Goal: Transaction & Acquisition: Book appointment/travel/reservation

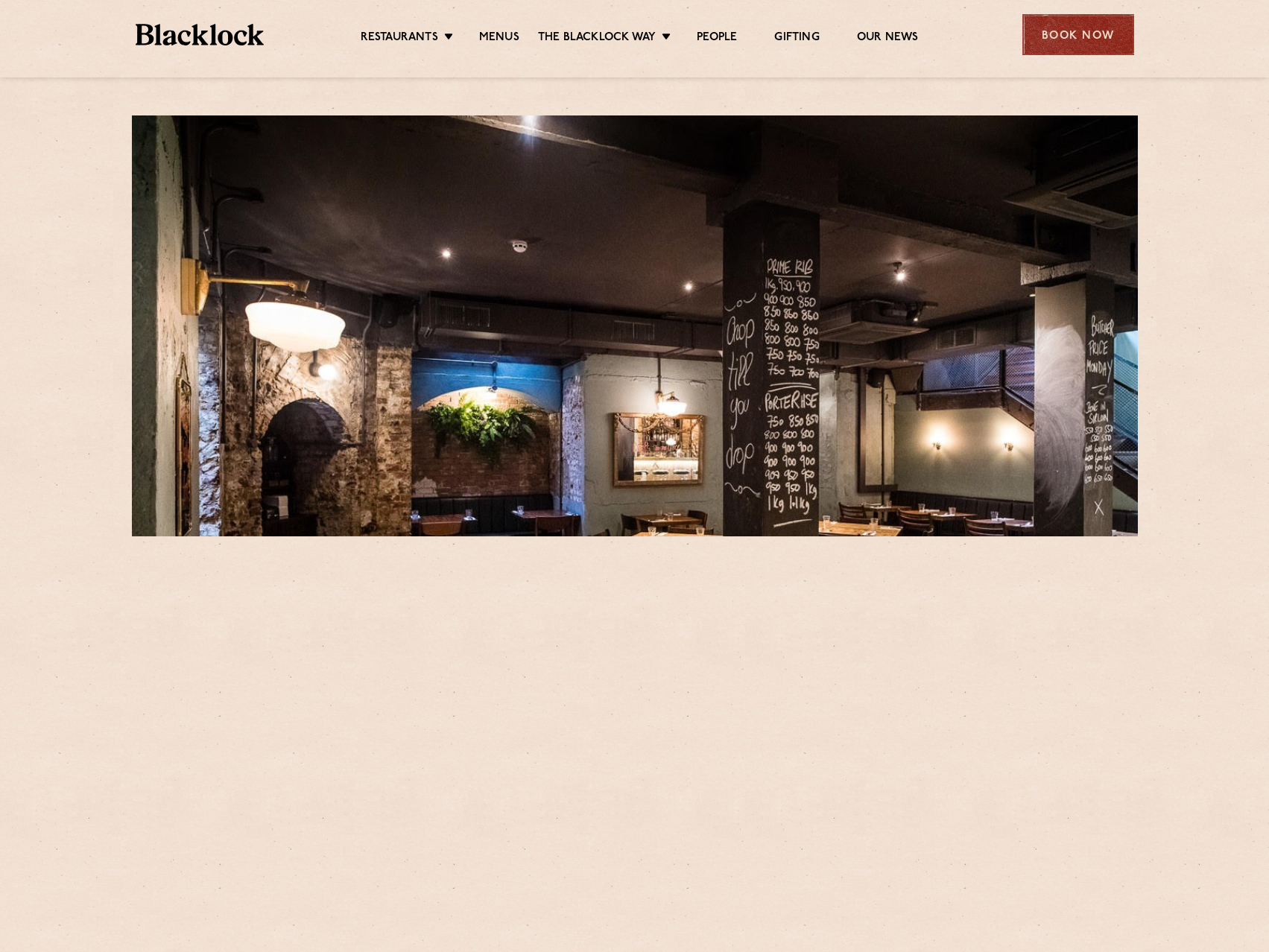
click at [1106, 44] on div "Book Now" at bounding box center [1078, 34] width 112 height 41
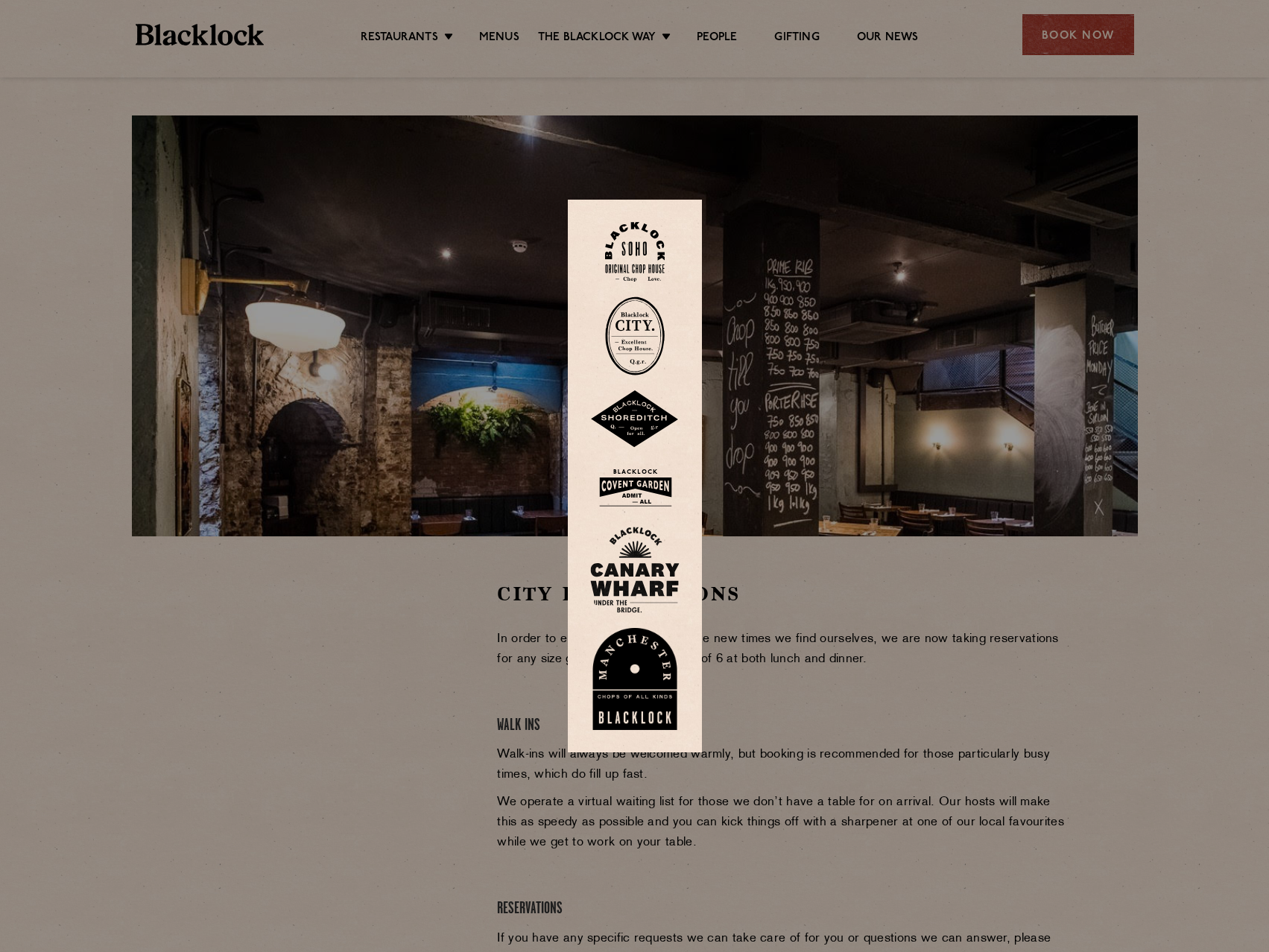
click at [647, 348] on img at bounding box center [634, 336] width 59 height 79
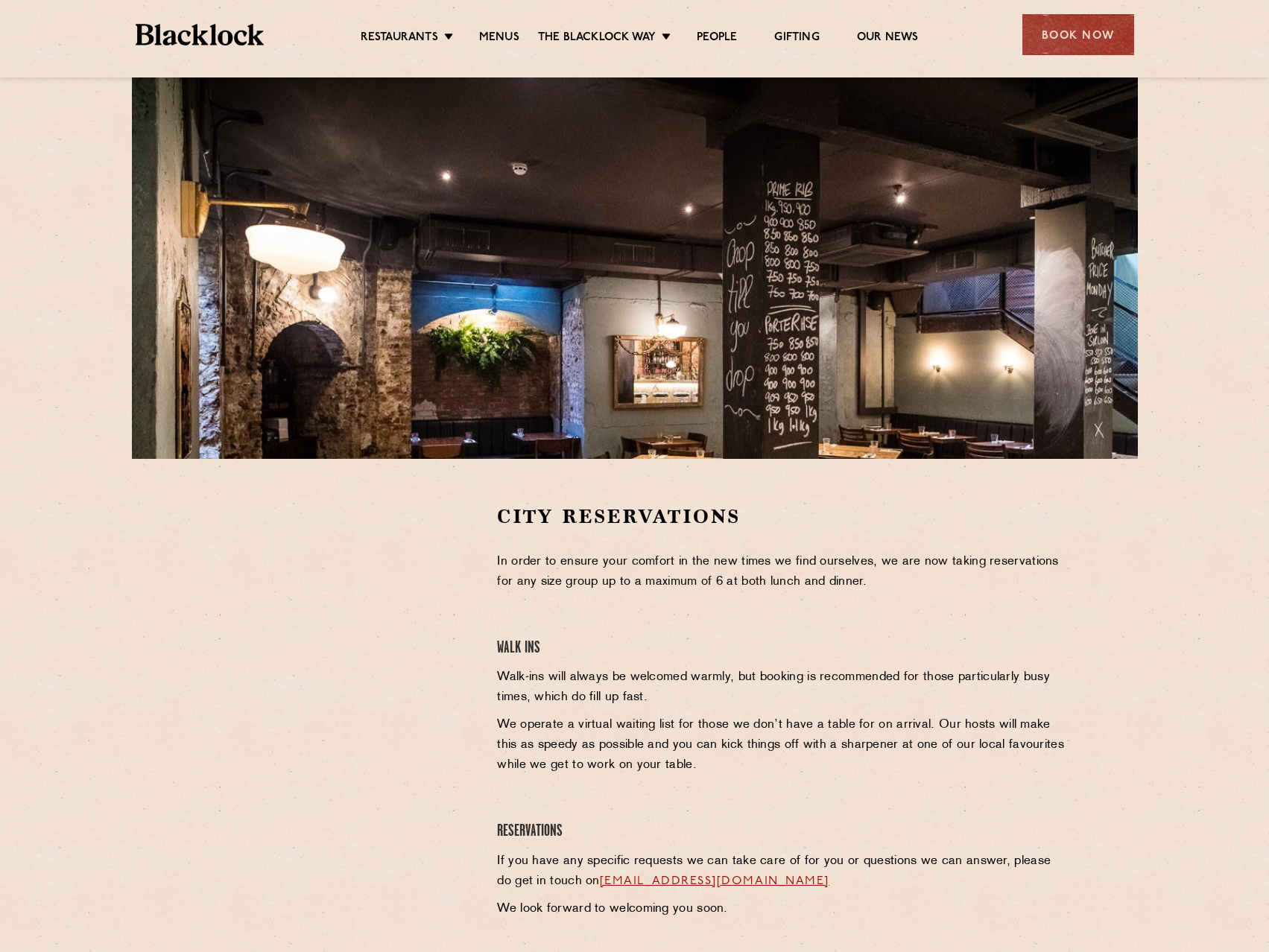
scroll to position [149, 0]
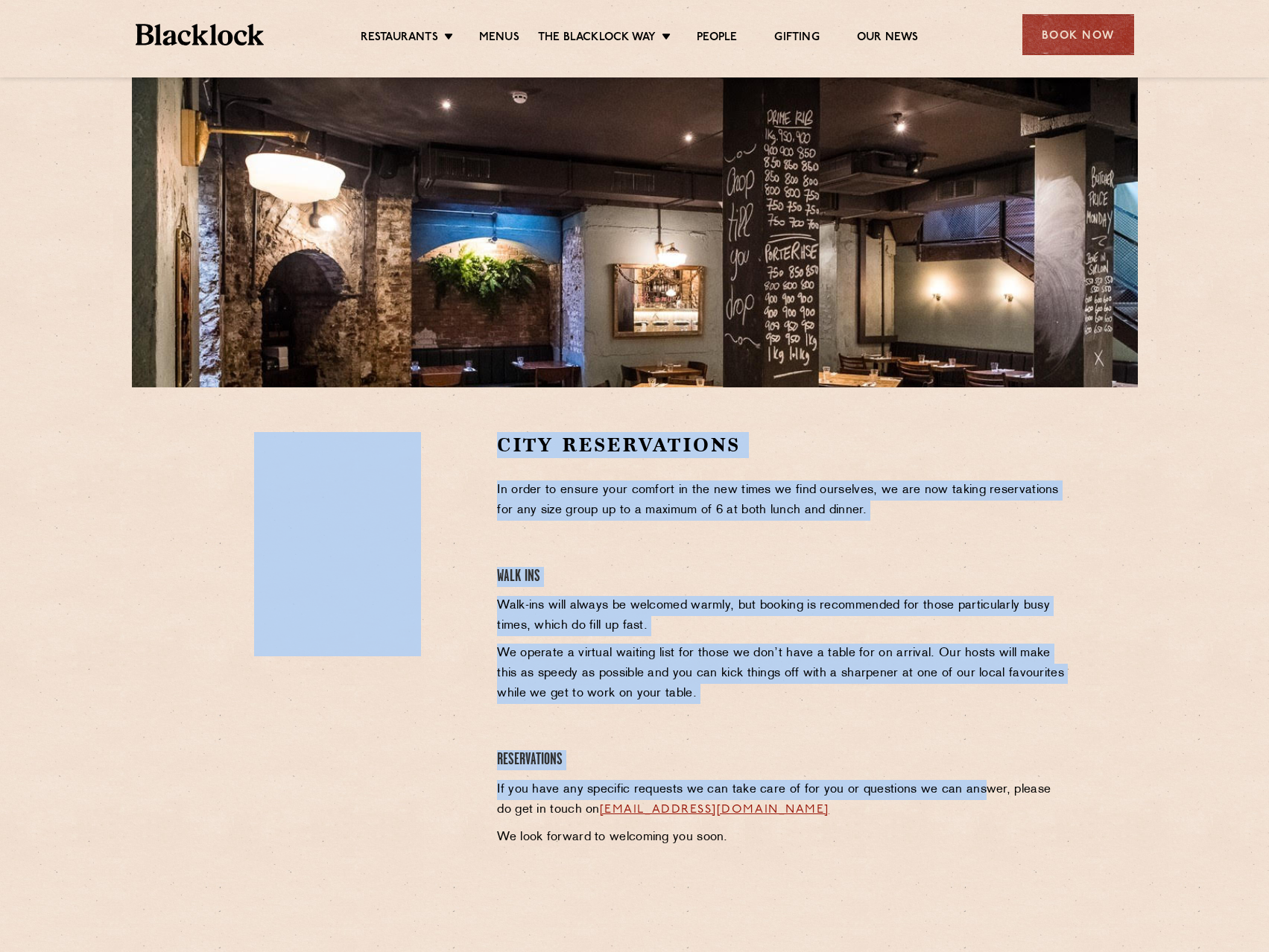
drag, startPoint x: 966, startPoint y: 779, endPoint x: 420, endPoint y: 499, distance: 613.6
click at [165, 67] on div "Restaurants Soho City Shoreditch Covent Garden Canary Wharf Manchester Birmingh…" at bounding box center [634, 388] width 1269 height 1076
click at [873, 603] on p "Walk-ins will always be welcomed warmly, but booking is recommended for those p…" at bounding box center [782, 616] width 571 height 40
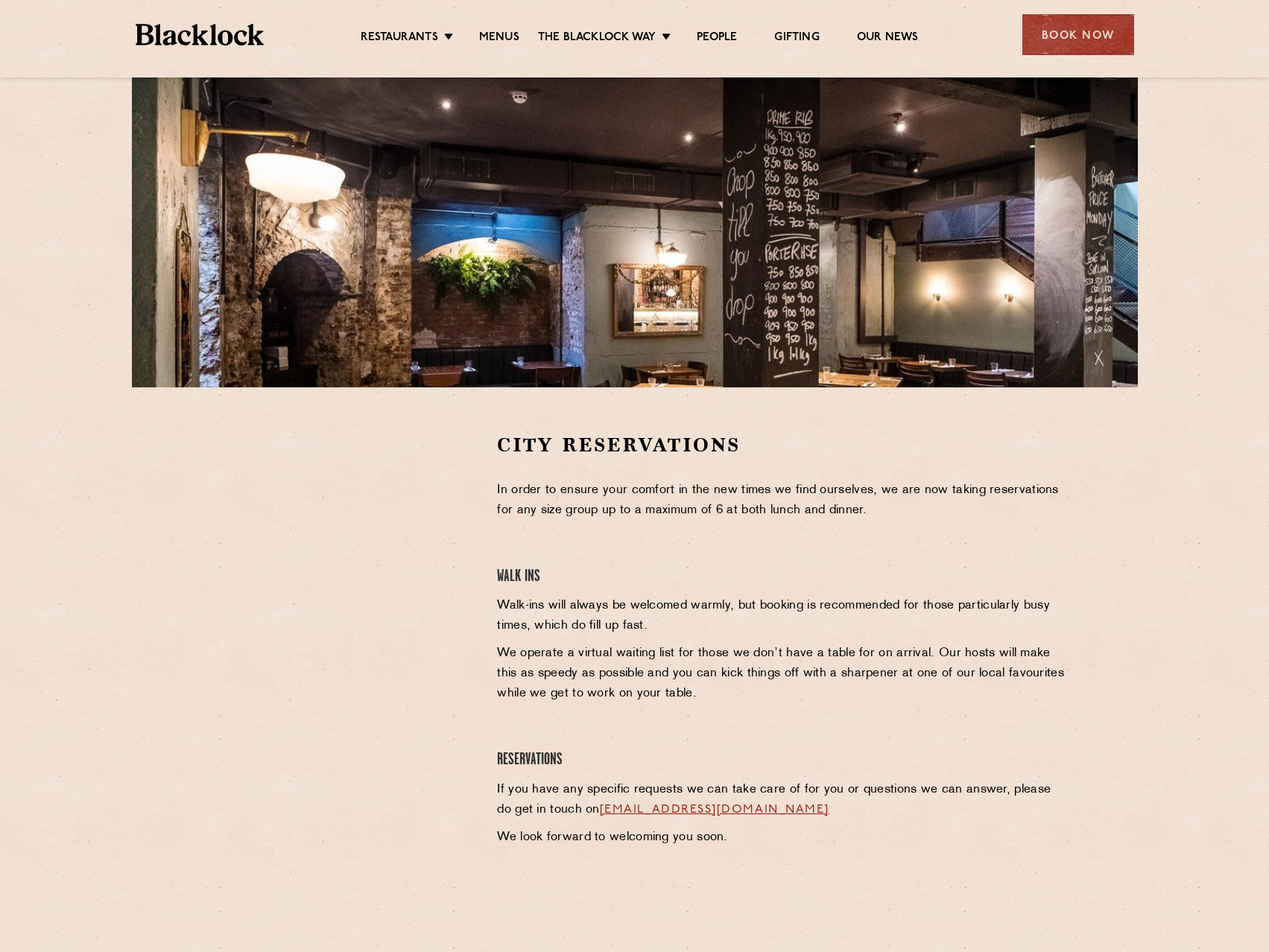
scroll to position [298, 0]
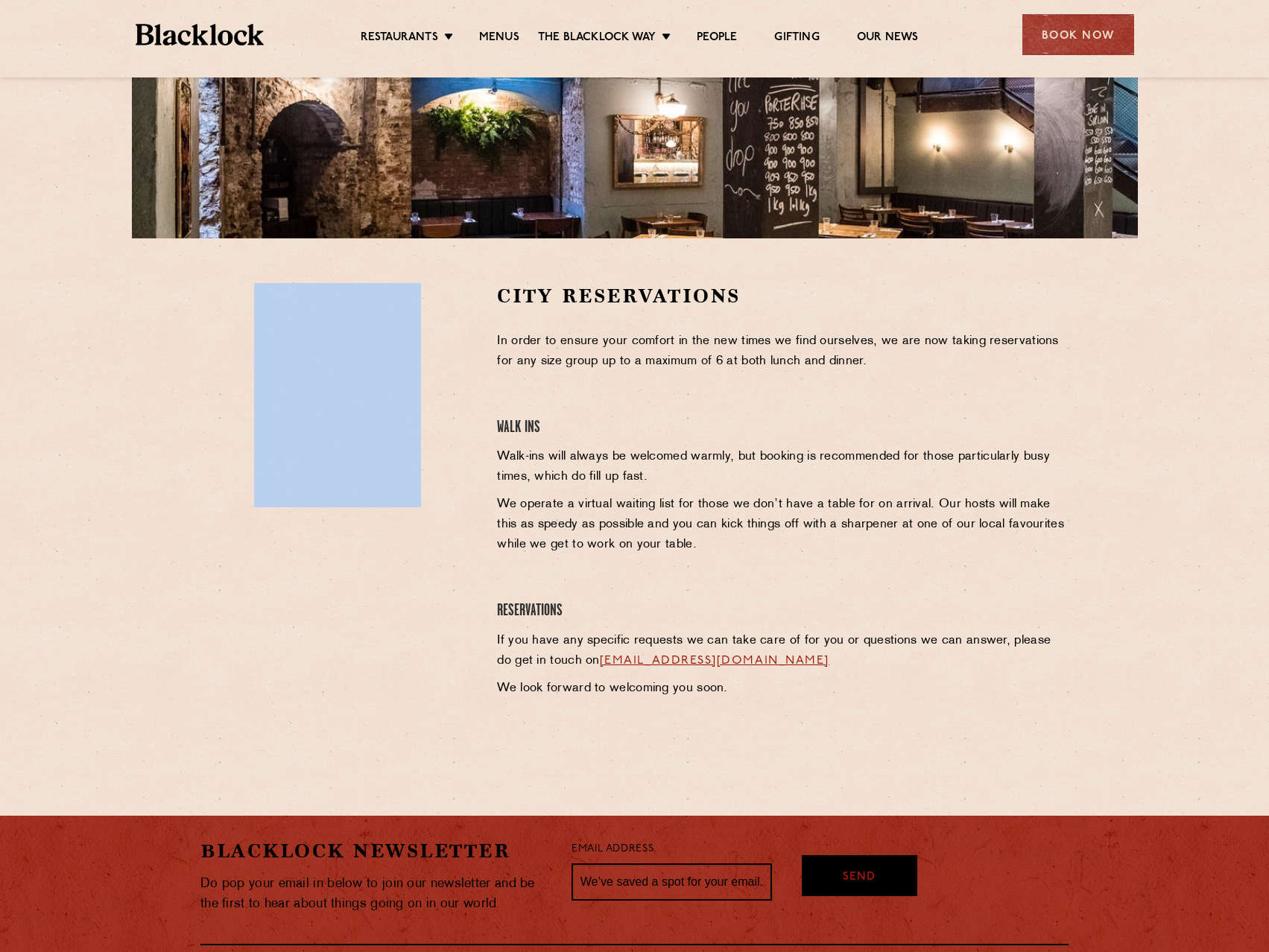
drag, startPoint x: 237, startPoint y: 284, endPoint x: 479, endPoint y: 485, distance: 314.6
click at [479, 485] on div at bounding box center [338, 509] width 297 height 451
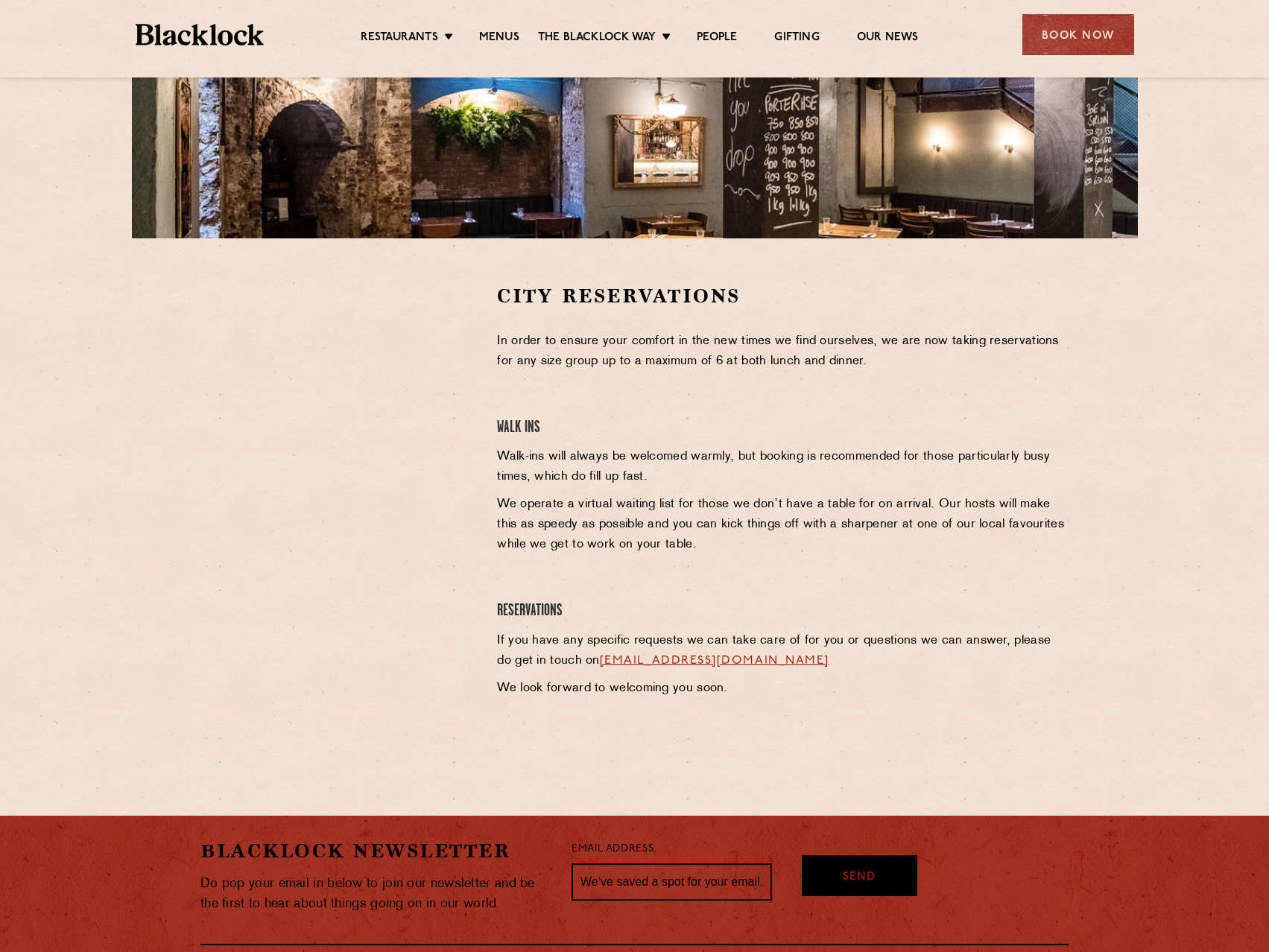
drag, startPoint x: 479, startPoint y: 485, endPoint x: 142, endPoint y: 217, distance: 430.6
click at [123, 185] on div "City Reservations In order to ensure your comfort in the new times we find ours…" at bounding box center [634, 240] width 1269 height 1076
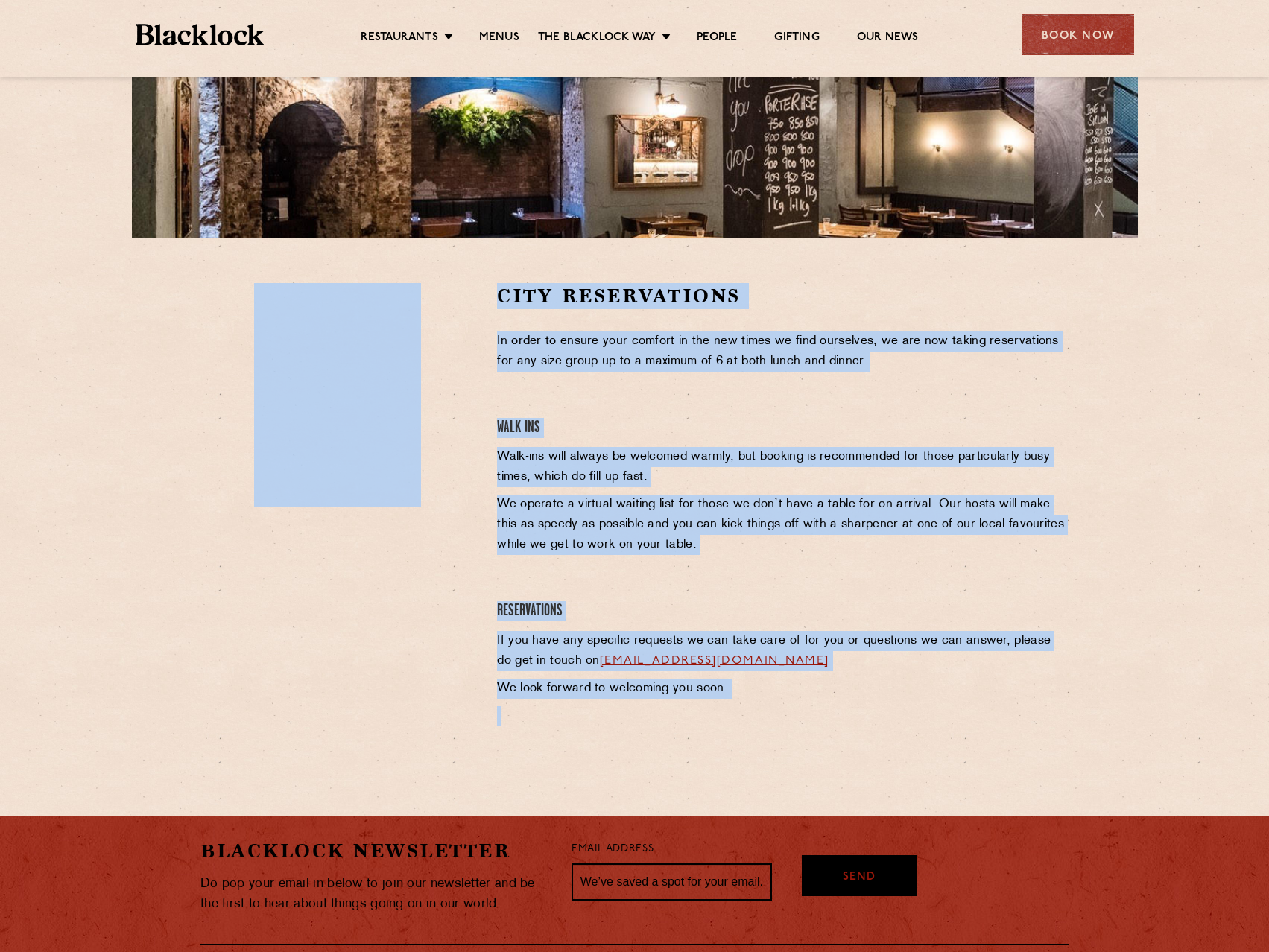
drag, startPoint x: 653, startPoint y: 418, endPoint x: 316, endPoint y: 172, distance: 417.2
click at [316, 172] on div "City Reservations In order to ensure your comfort in the new times we find ours…" at bounding box center [634, 240] width 1269 height 1076
click at [640, 322] on div "City Reservations In order to ensure your comfort in the new times we find ours…" at bounding box center [783, 509] width 594 height 451
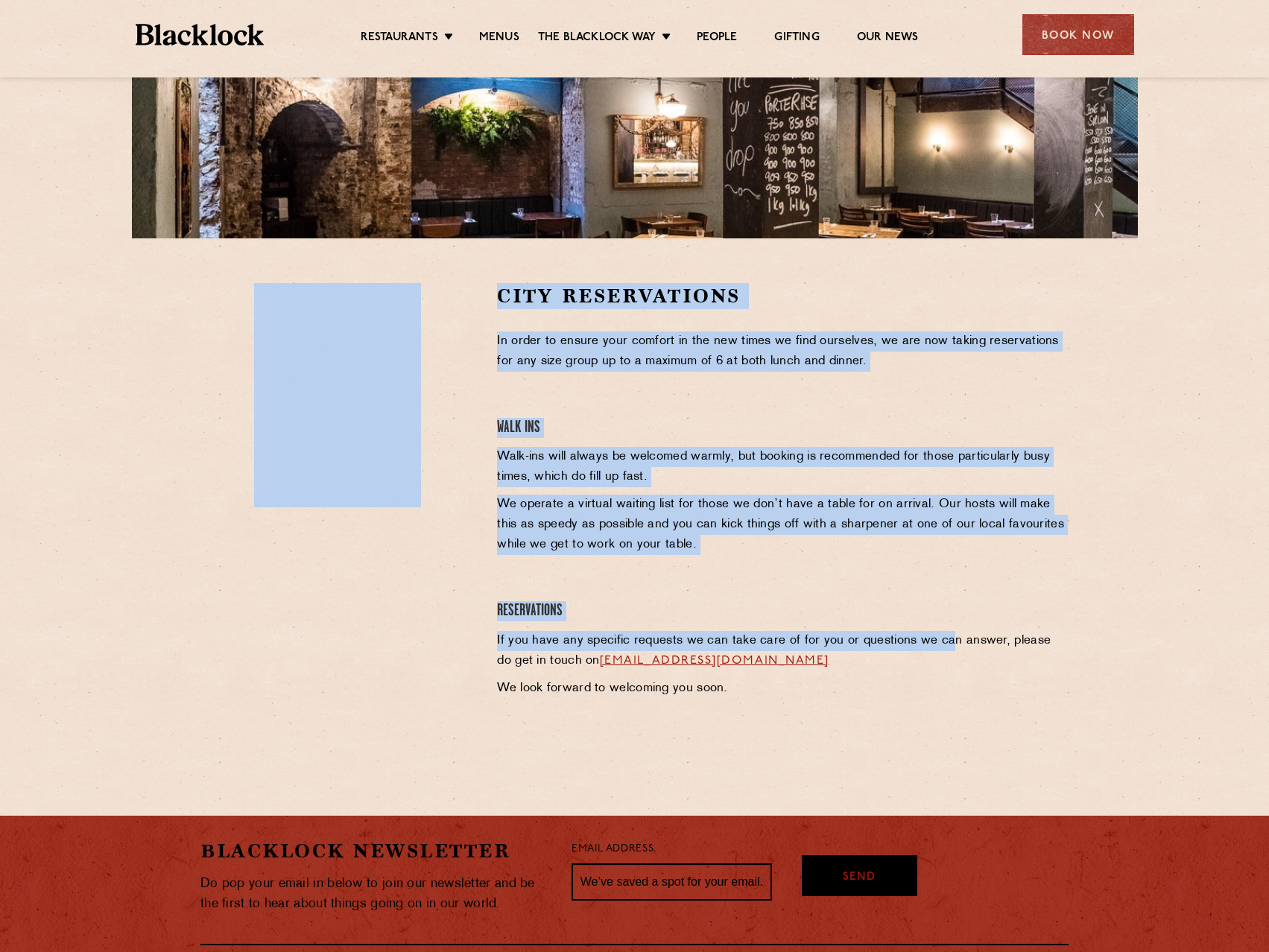
drag, startPoint x: 258, startPoint y: 292, endPoint x: 947, endPoint y: 637, distance: 770.5
click at [947, 637] on section "City Reservations In order to ensure your comfort in the new times we find ours…" at bounding box center [634, 509] width 1269 height 540
click at [947, 637] on p "If you have any specific requests we can take care of for you or questions we c…" at bounding box center [782, 651] width 571 height 40
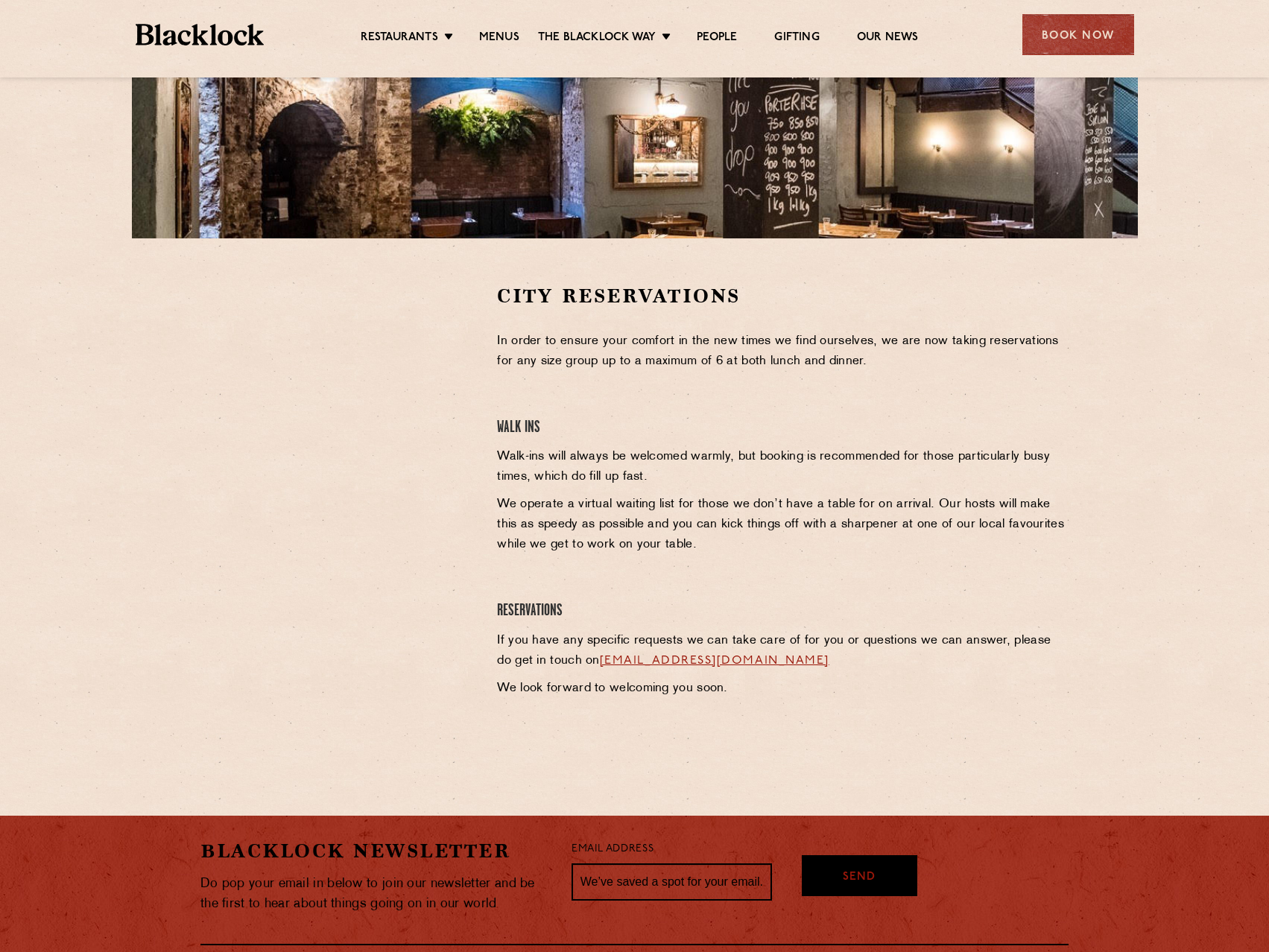
drag, startPoint x: 911, startPoint y: 672, endPoint x: 179, endPoint y: 269, distance: 835.6
click at [179, 269] on section "City Reservations In order to ensure your comfort in the new times we find ours…" at bounding box center [634, 509] width 1269 height 540
click at [185, 289] on div "City Reservations In order to ensure your comfort in the new times we find ours…" at bounding box center [634, 509] width 905 height 451
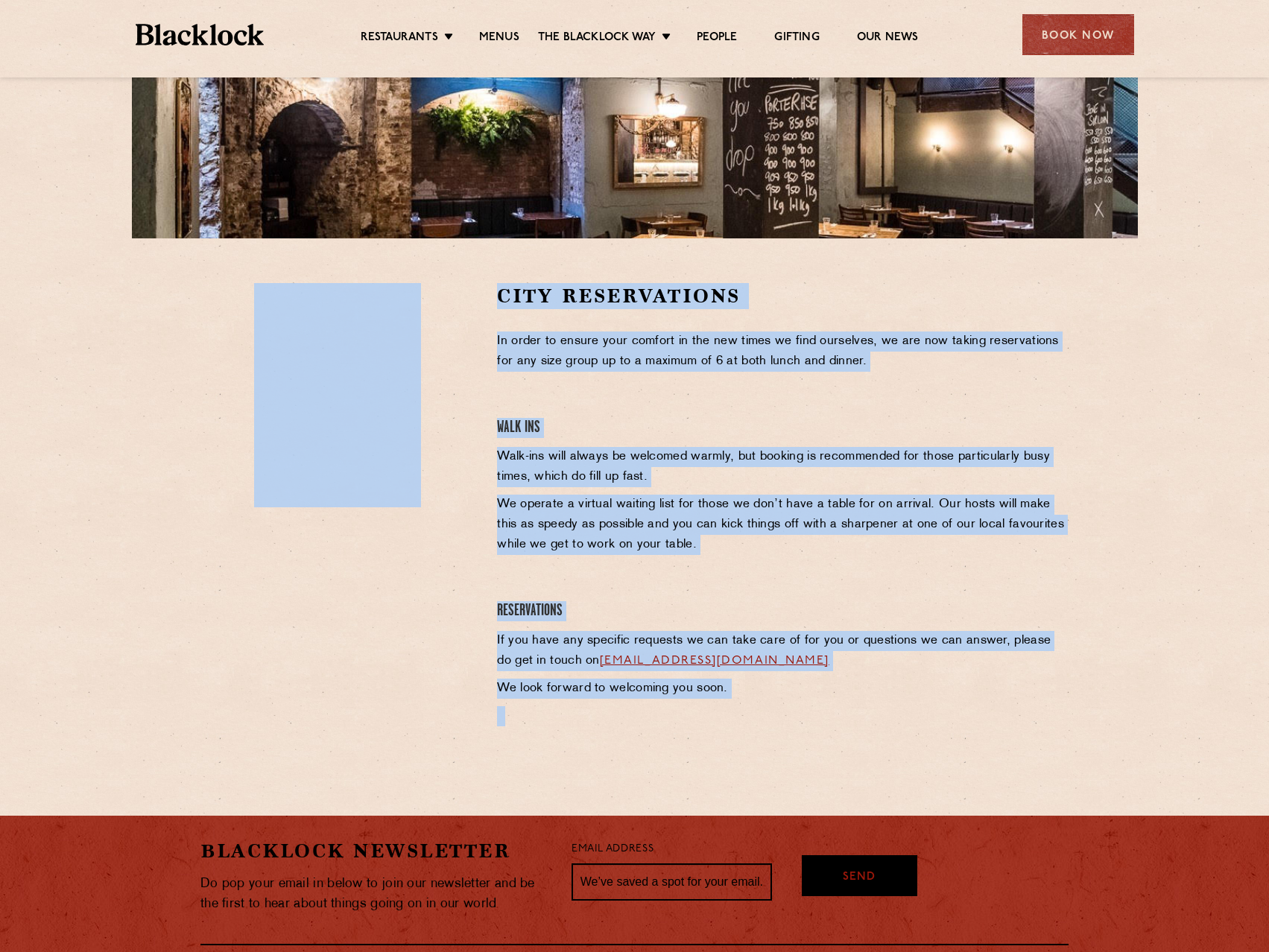
drag, startPoint x: 185, startPoint y: 289, endPoint x: 940, endPoint y: 715, distance: 866.9
click at [940, 715] on div "City Reservations In order to ensure your comfort in the new times we find ours…" at bounding box center [634, 509] width 905 height 451
click at [939, 715] on p at bounding box center [782, 716] width 571 height 20
drag, startPoint x: 926, startPoint y: 698, endPoint x: 178, endPoint y: 198, distance: 899.7
click at [182, 199] on div "City Reservations In order to ensure your comfort in the new times we find ours…" at bounding box center [634, 240] width 1269 height 1076
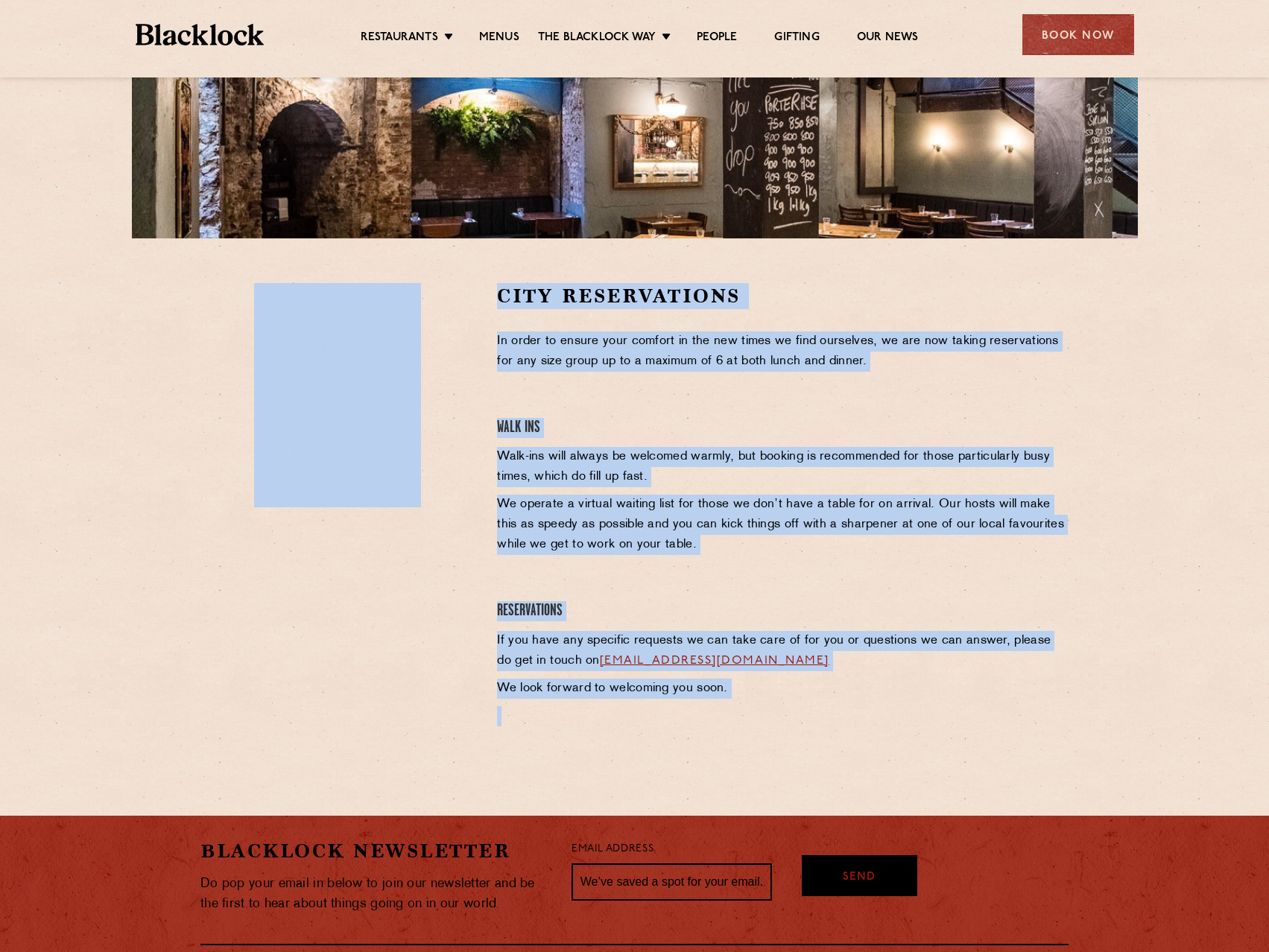
click at [187, 396] on div "City Reservations In order to ensure your comfort in the new times we find ours…" at bounding box center [634, 509] width 905 height 451
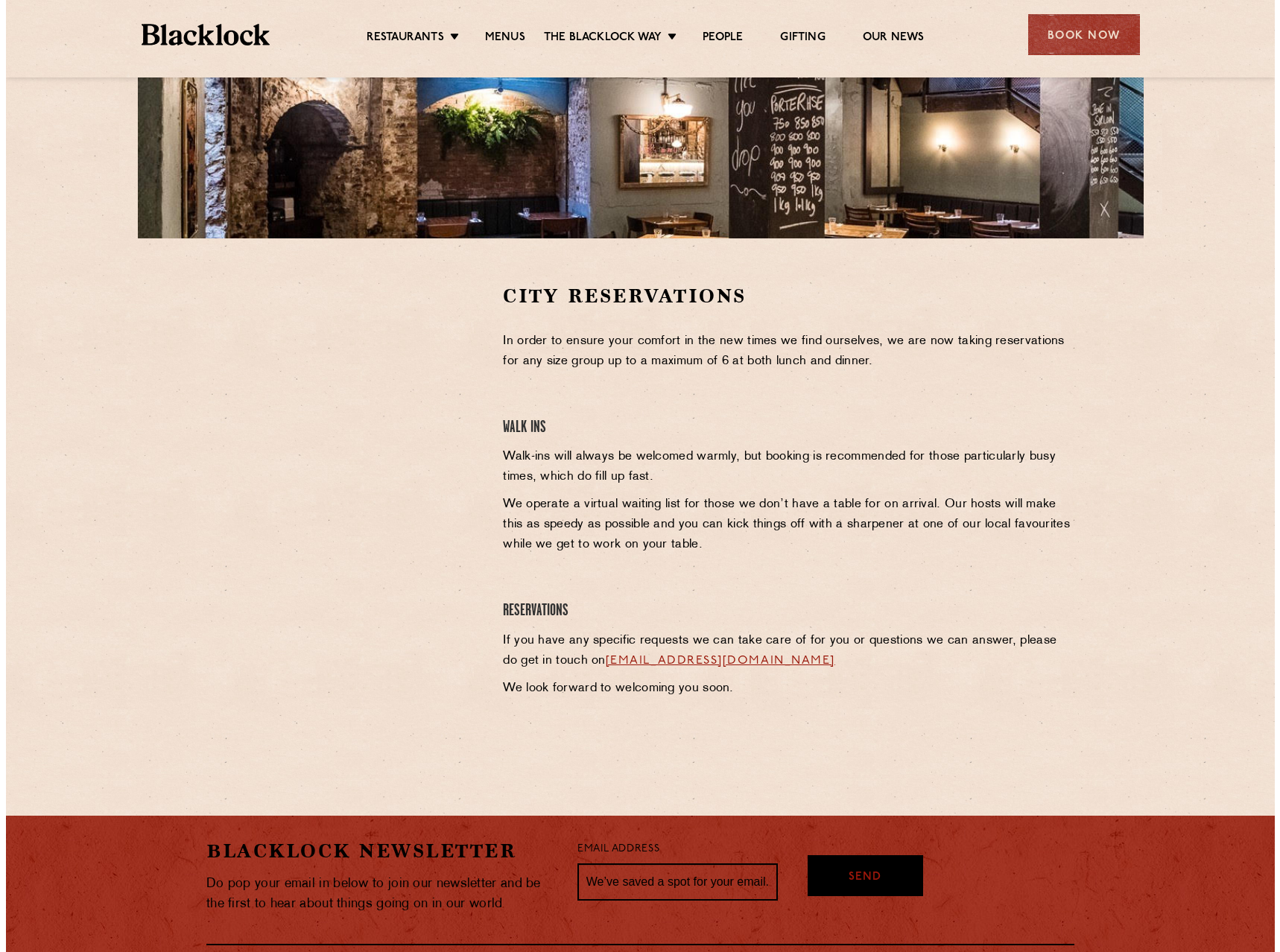
scroll to position [0, 0]
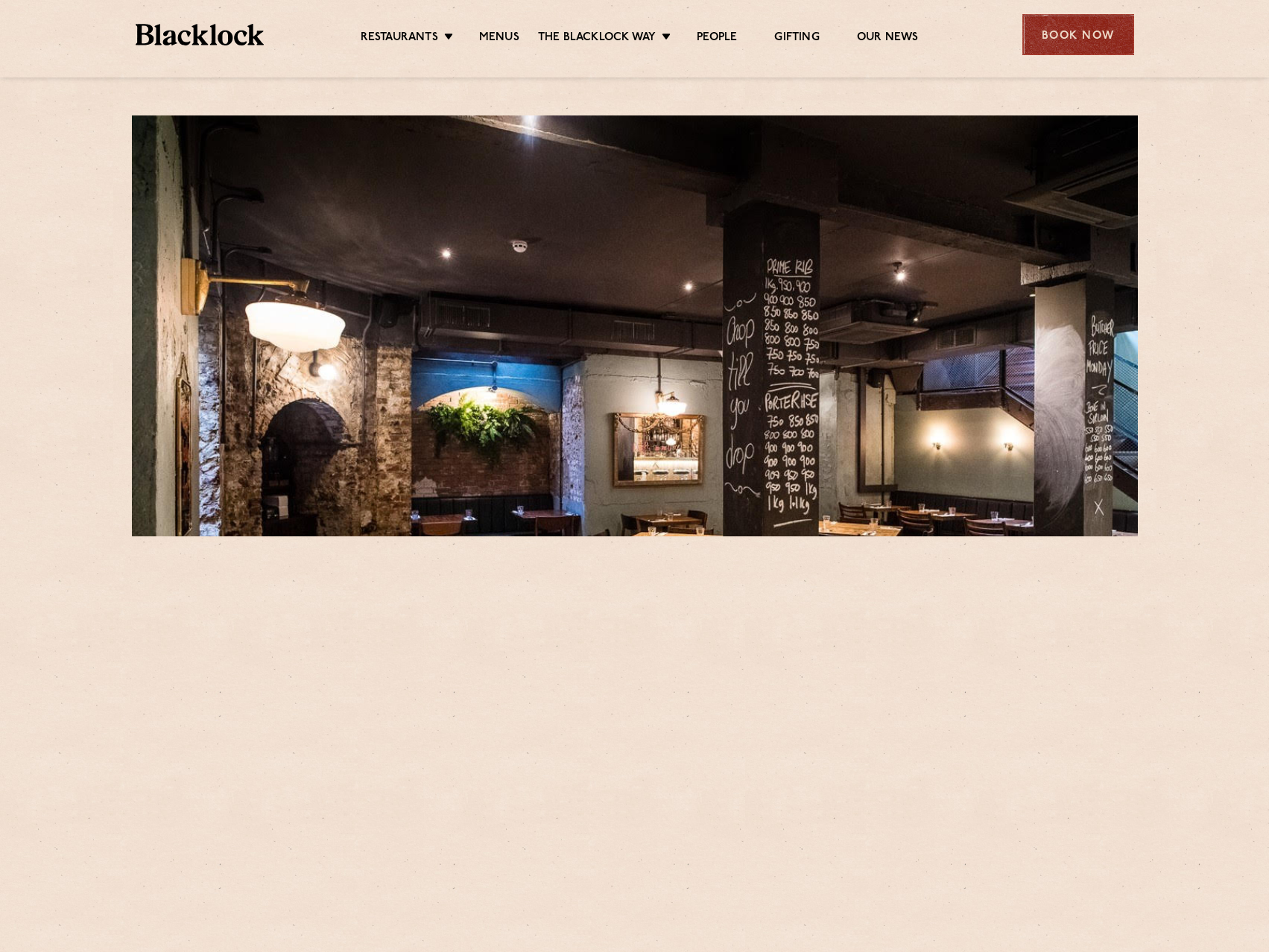
click at [1105, 44] on div "Book Now" at bounding box center [1078, 34] width 112 height 41
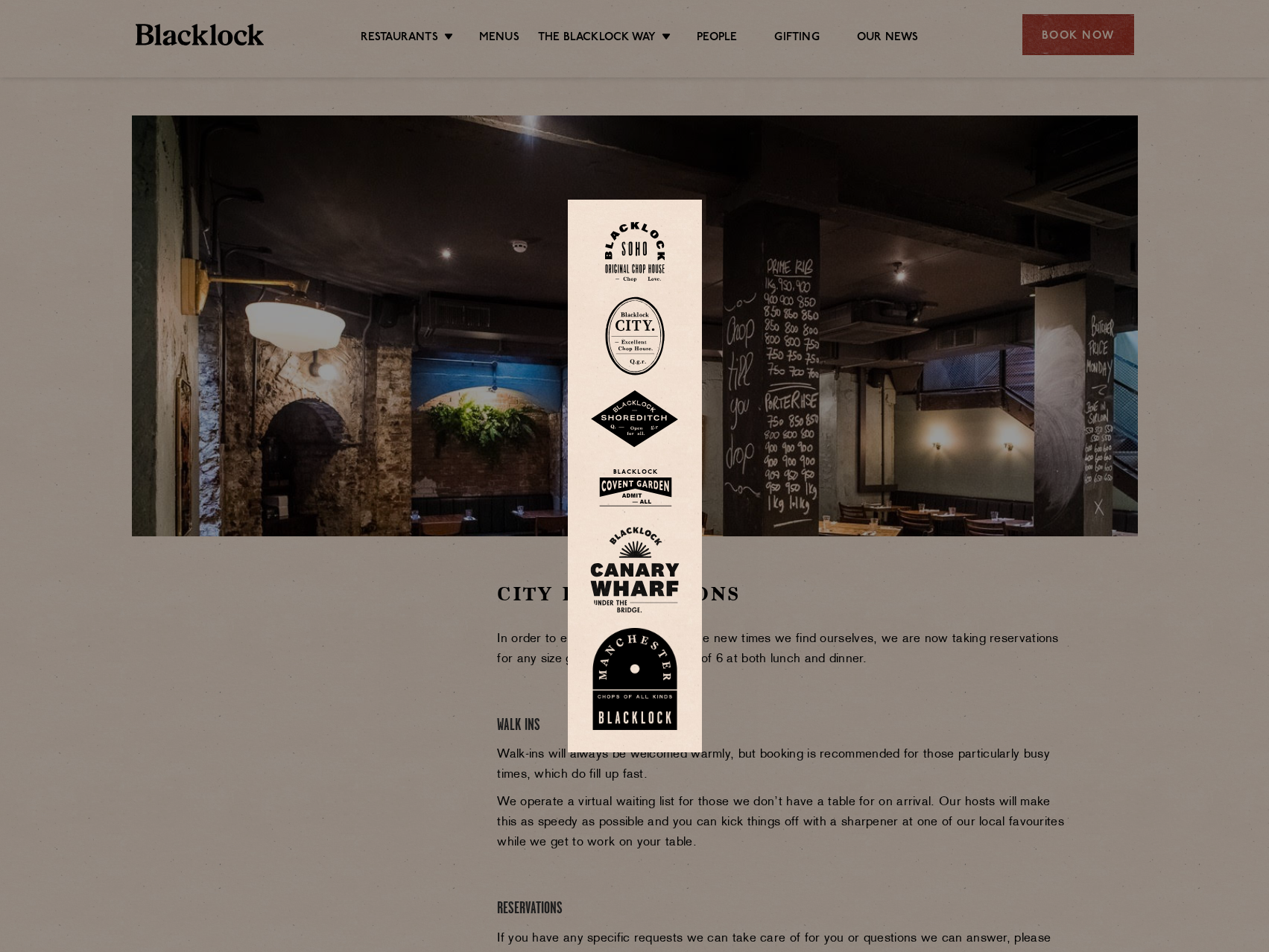
click at [637, 343] on img at bounding box center [634, 336] width 59 height 79
